Goal: Find specific page/section: Find specific page/section

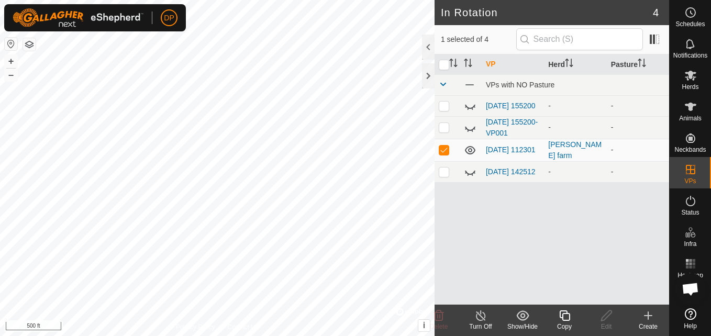
scroll to position [1089, 0]
checkbox input "false"
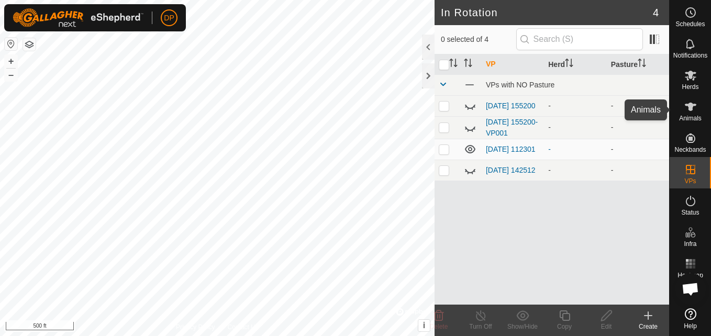
click at [688, 115] on span "Animals" at bounding box center [690, 118] width 23 height 6
